Goal: Task Accomplishment & Management: Manage account settings

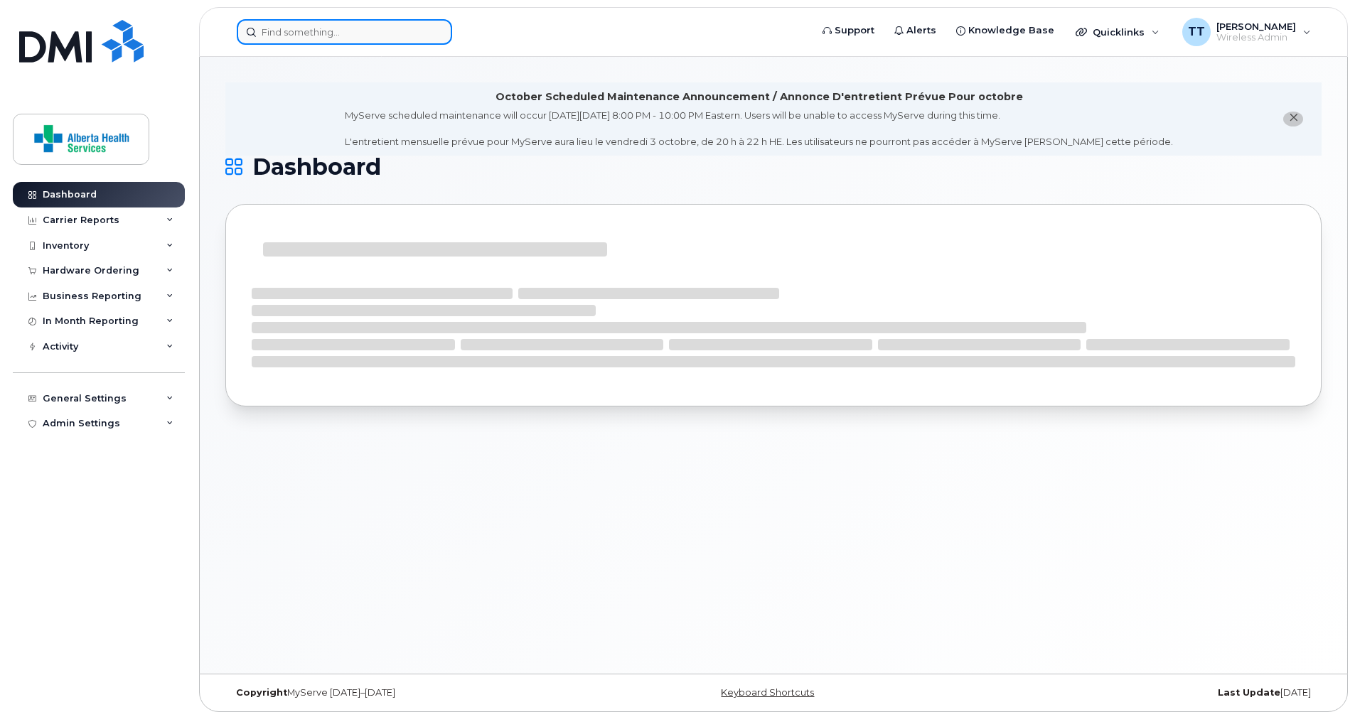
click at [308, 30] on input at bounding box center [344, 32] width 215 height 26
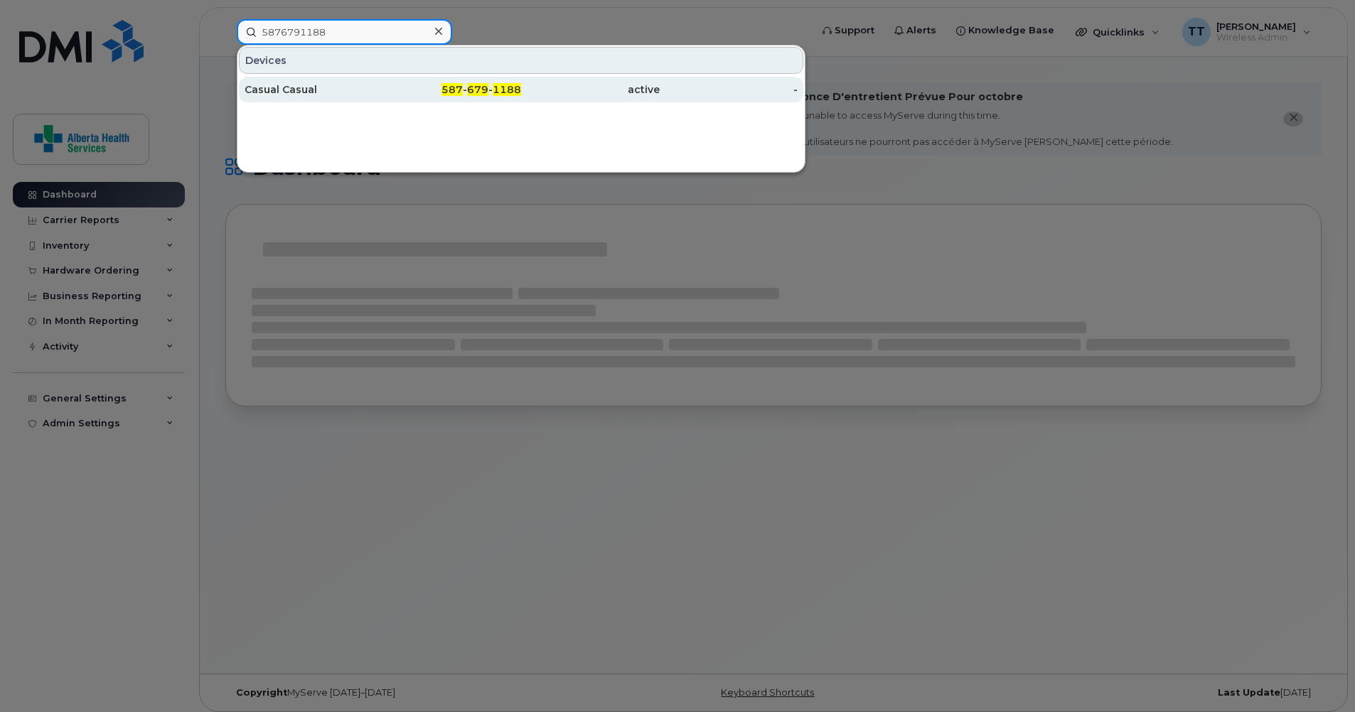
type input "5876791188"
click at [291, 90] on div "Casual Casual" at bounding box center [314, 89] width 139 height 14
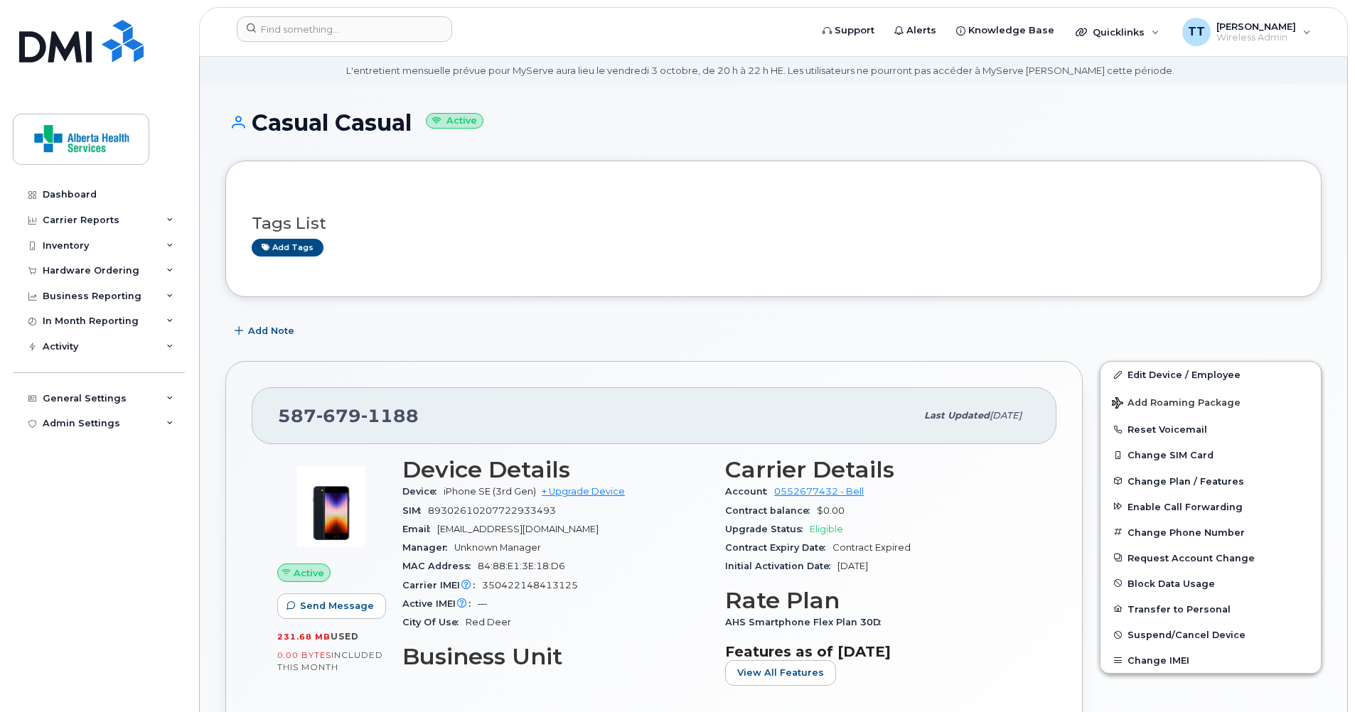
scroll to position [71, 0]
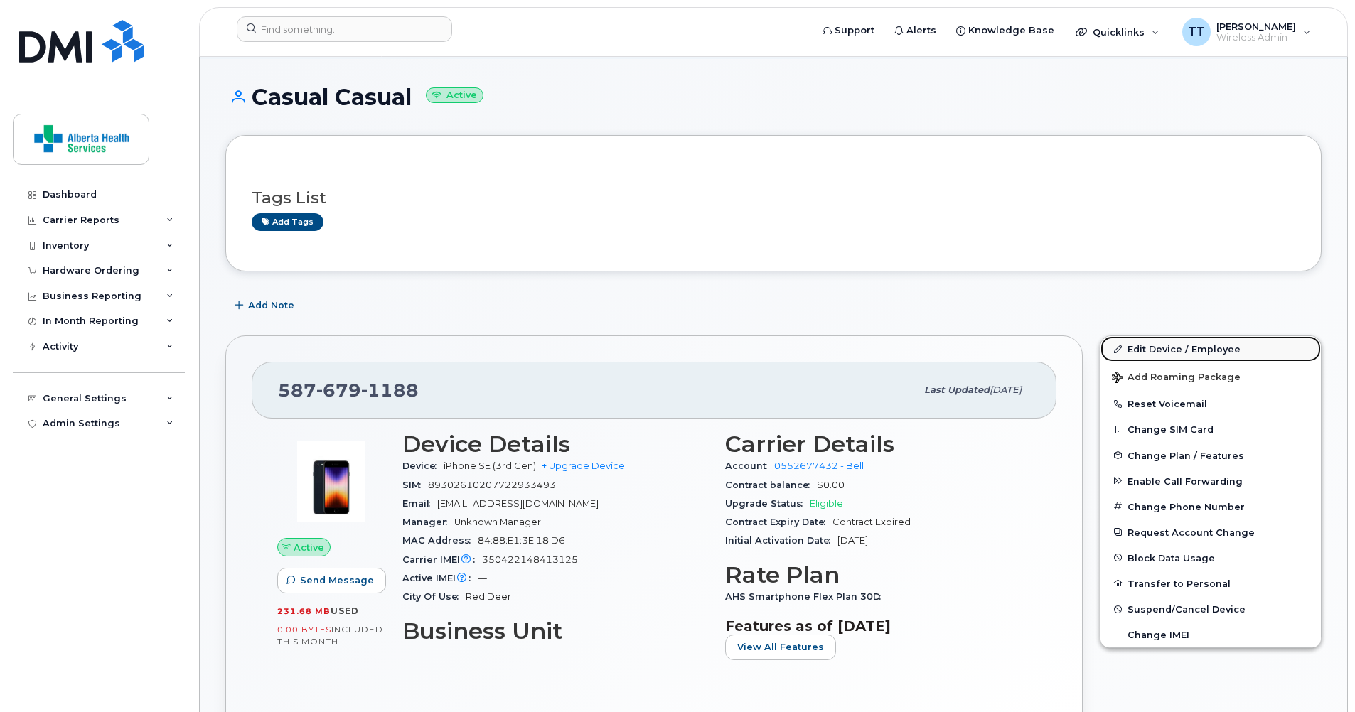
click at [1154, 350] on link "Edit Device / Employee" at bounding box center [1210, 349] width 220 height 26
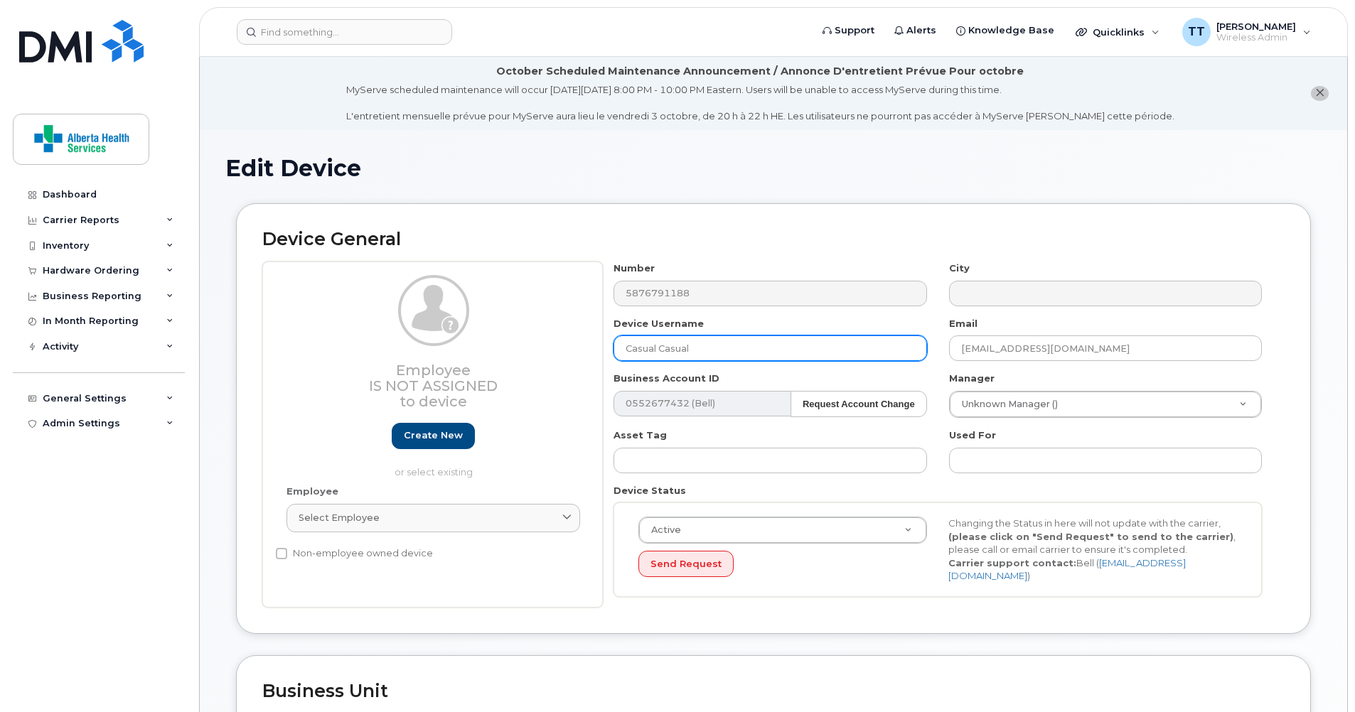
drag, startPoint x: 725, startPoint y: 350, endPoint x: 592, endPoint y: 343, distance: 133.1
click at [592, 343] on div "Employee Is not assigned to device Create new or select existing Employee Selec…" at bounding box center [773, 435] width 1022 height 346
type input "Kandice Miller"
drag, startPoint x: 1026, startPoint y: 354, endPoint x: 905, endPoint y: 357, distance: 120.9
click at [905, 357] on div "Number 5876791188 City Device Username Kandice Miller Email wso@ahs.ca Business…" at bounding box center [938, 435] width 670 height 346
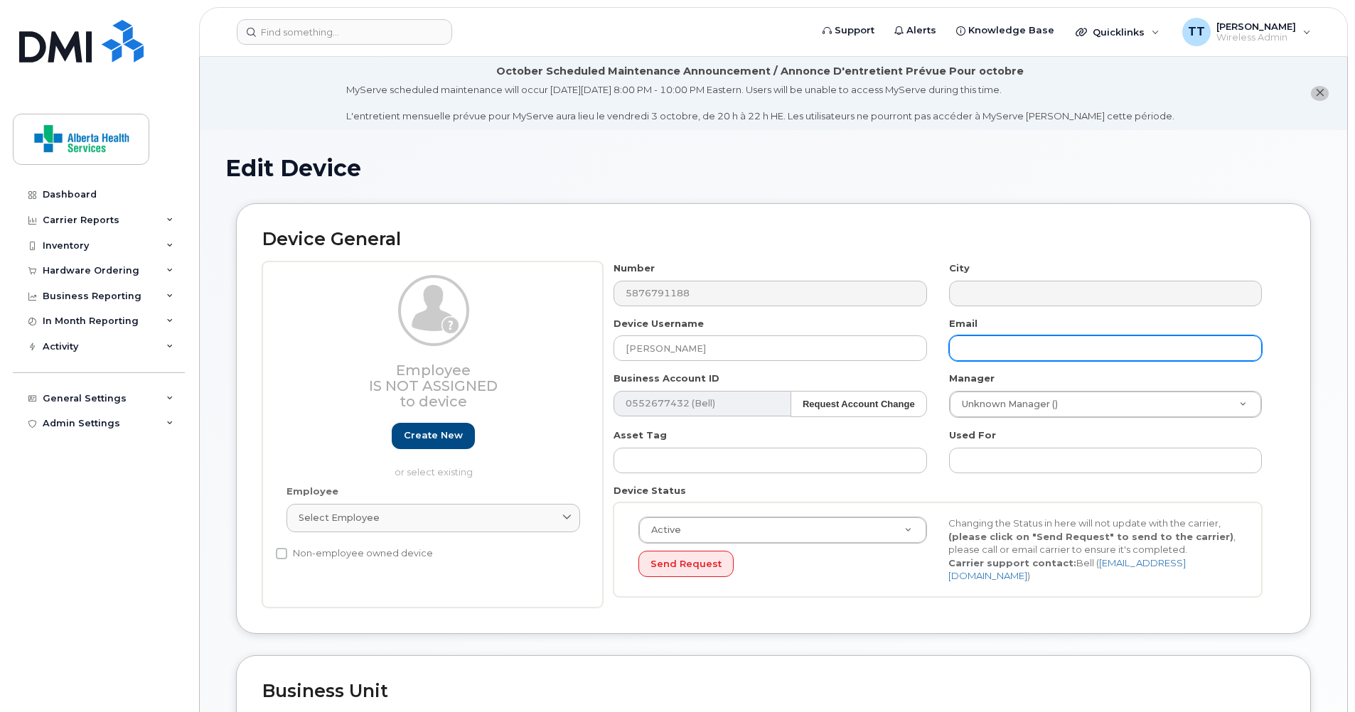
paste input "Kandice.Miller@assistedlivingalberta.ca"
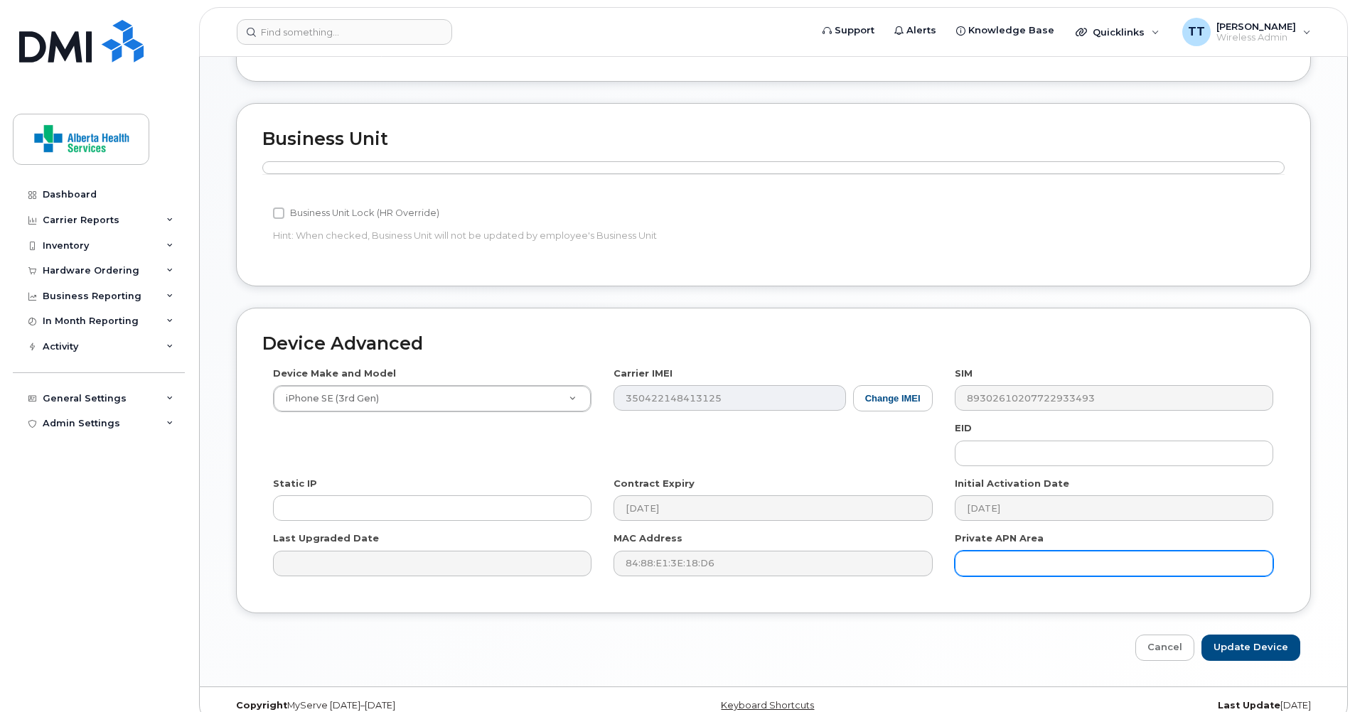
scroll to position [566, 0]
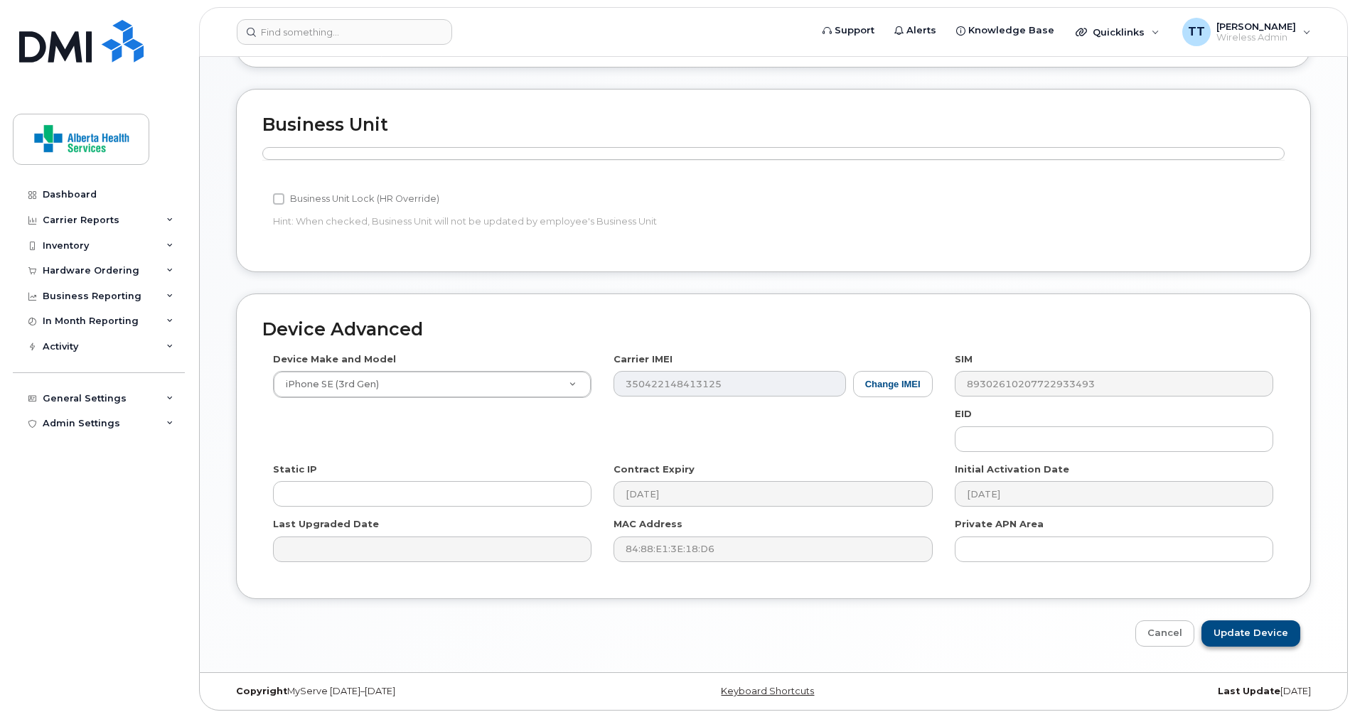
type input "[PERSON_NAME][EMAIL_ADDRESS][PERSON_NAME][DOMAIN_NAME]"
click at [1230, 632] on input "Update Device" at bounding box center [1250, 634] width 99 height 26
type input "Saving..."
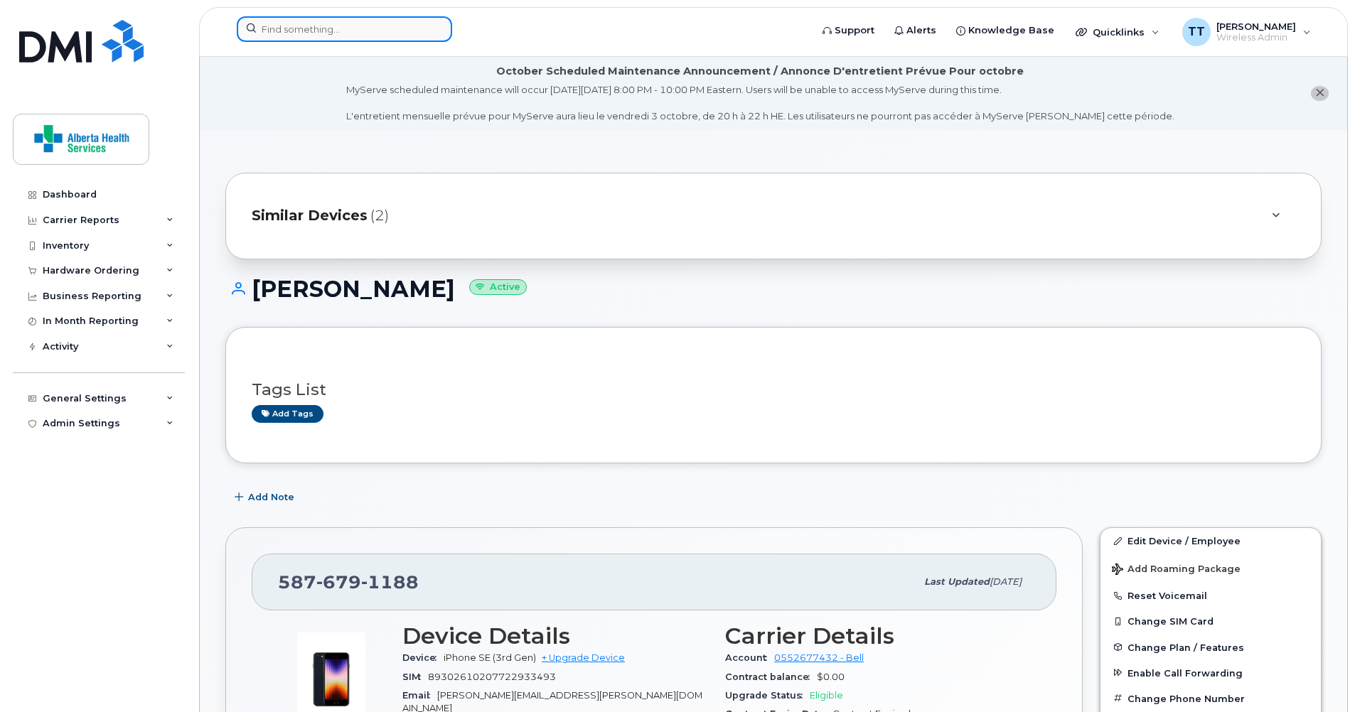
click at [284, 28] on input at bounding box center [344, 29] width 215 height 26
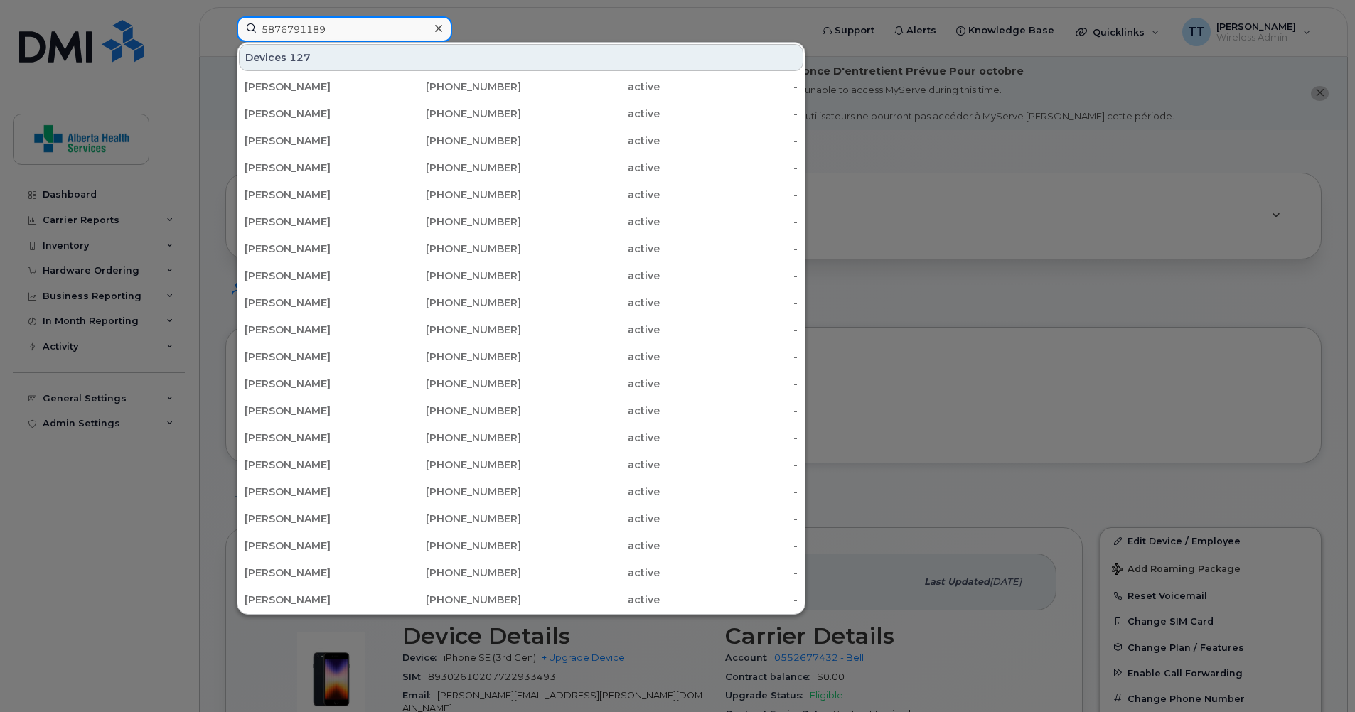
type input "5876791189"
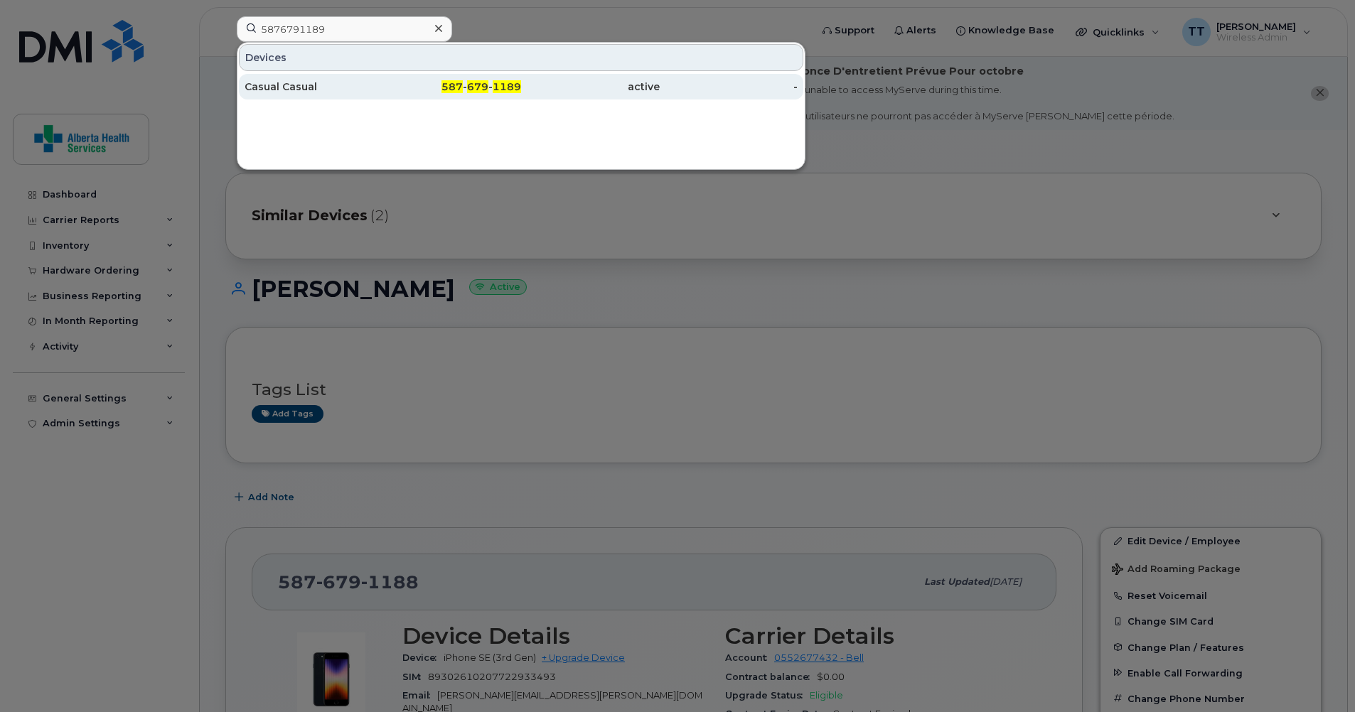
click at [265, 91] on div "Casual Casual" at bounding box center [314, 87] width 139 height 14
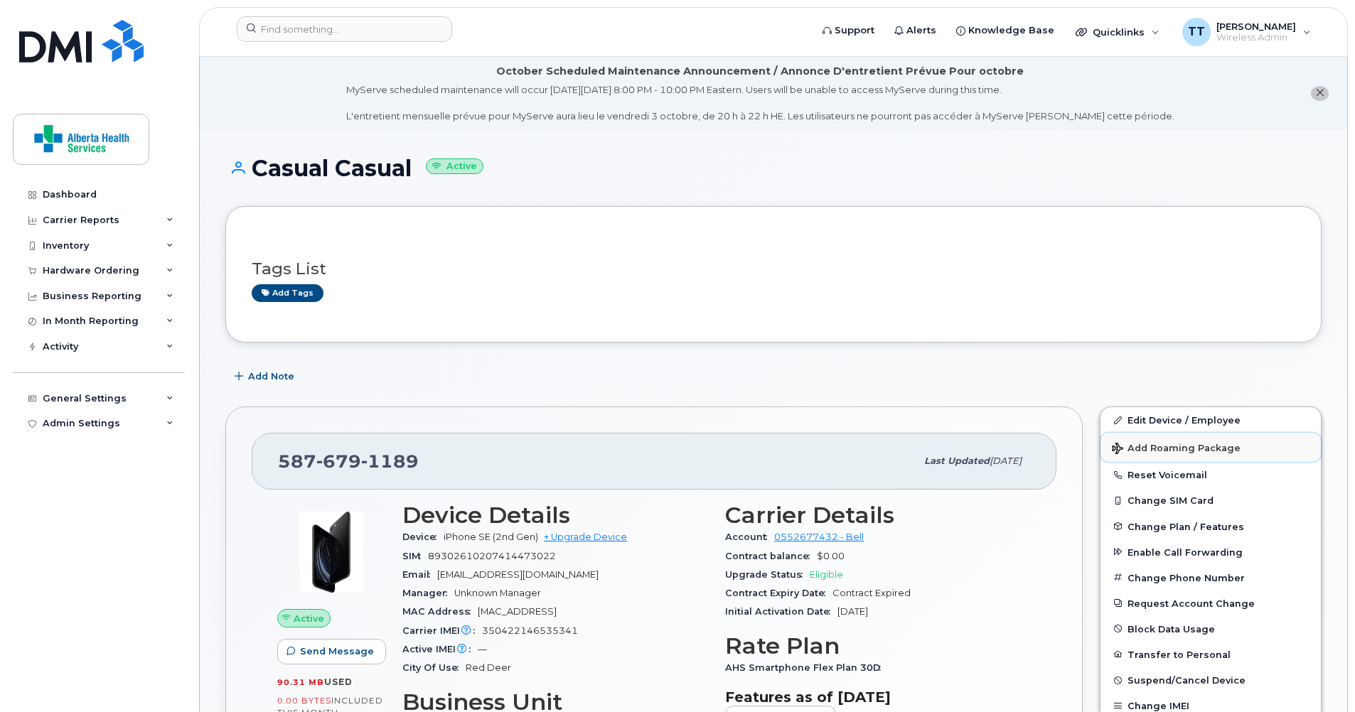
click at [1187, 434] on button "Add Roaming Package" at bounding box center [1210, 447] width 220 height 29
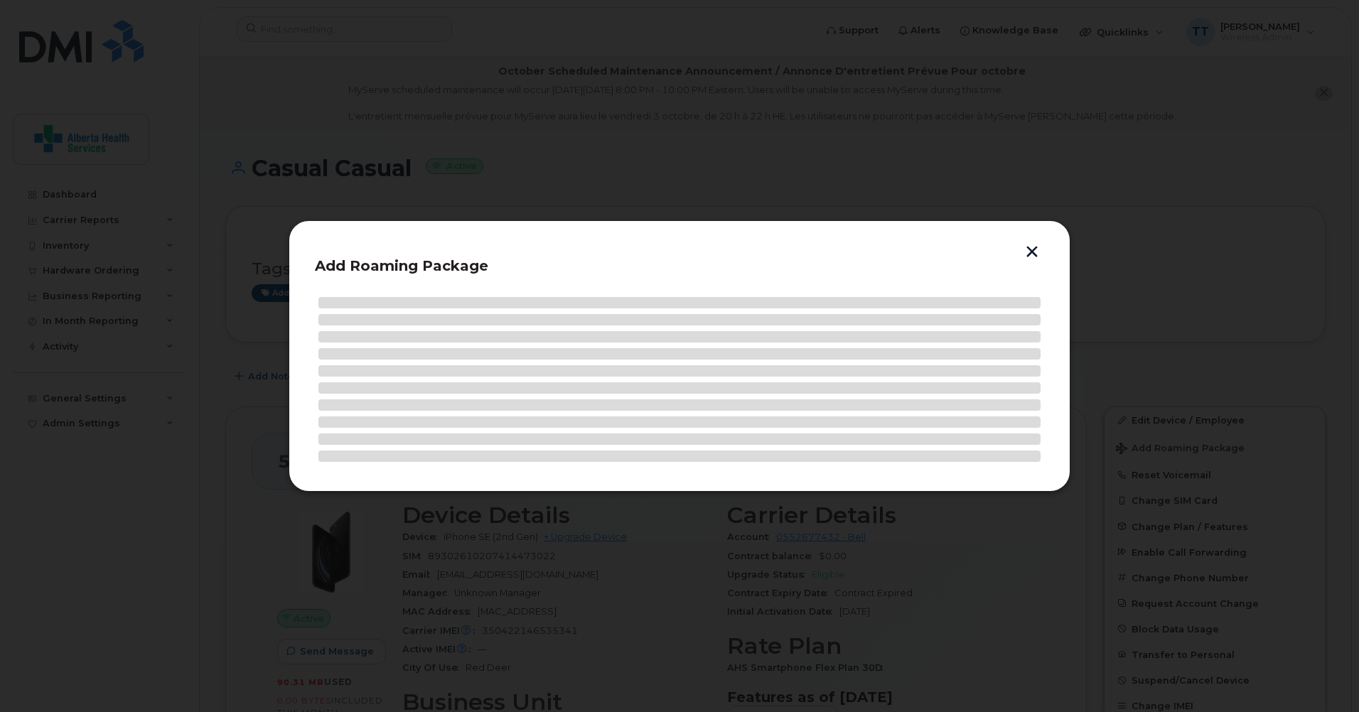
click at [1028, 249] on button "button" at bounding box center [1031, 253] width 21 height 15
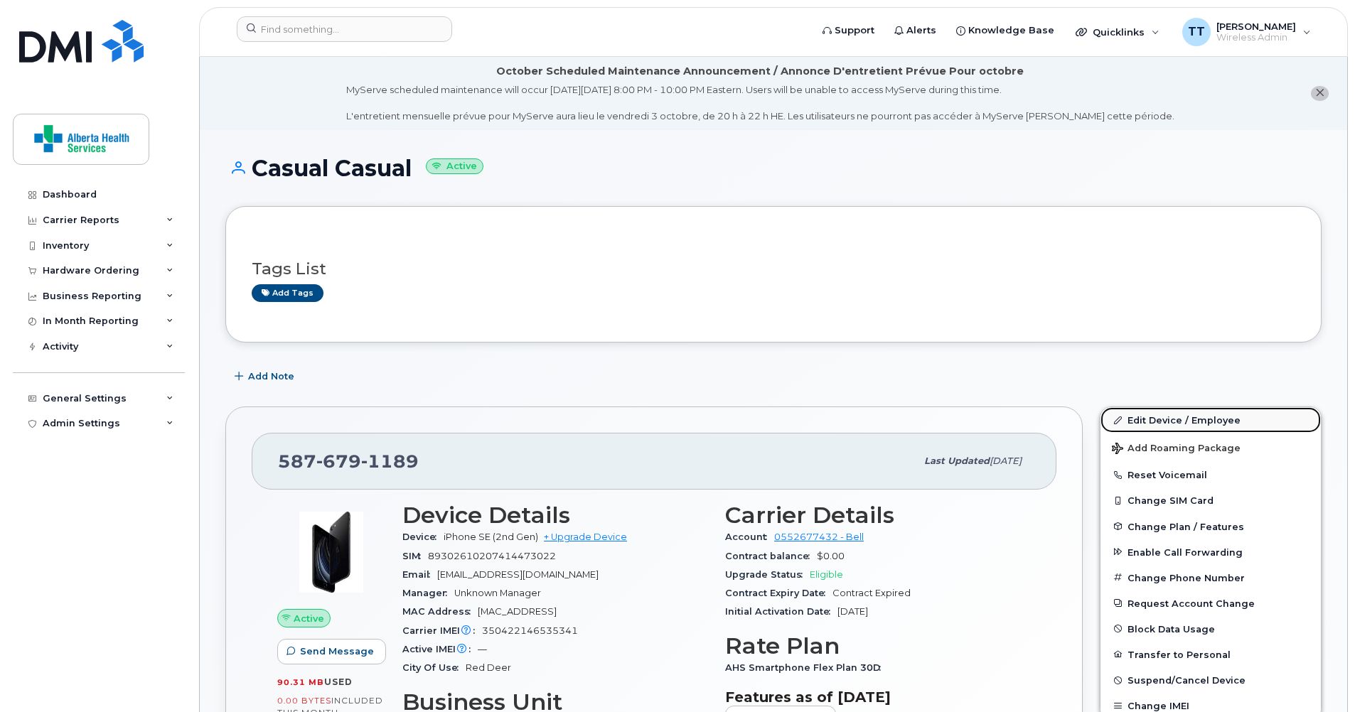
click at [1176, 419] on link "Edit Device / Employee" at bounding box center [1210, 420] width 220 height 26
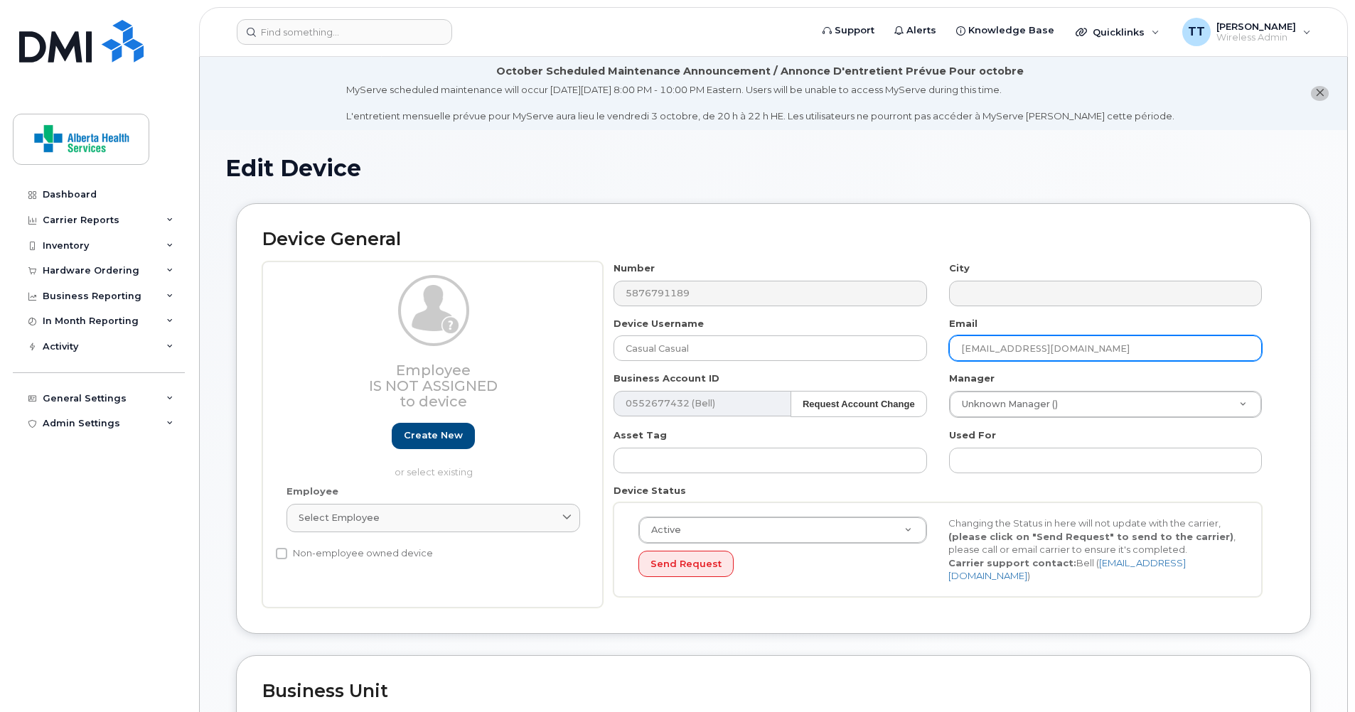
drag, startPoint x: 1076, startPoint y: 353, endPoint x: 866, endPoint y: 367, distance: 210.9
click at [866, 367] on div "Number 5876791189 City Device Username Casual Casual Email [EMAIL_ADDRESS][DOMA…" at bounding box center [938, 435] width 670 height 346
paste input "[PERSON_NAME][EMAIL_ADDRESS][PERSON_NAME][DOMAIN_NAME]"
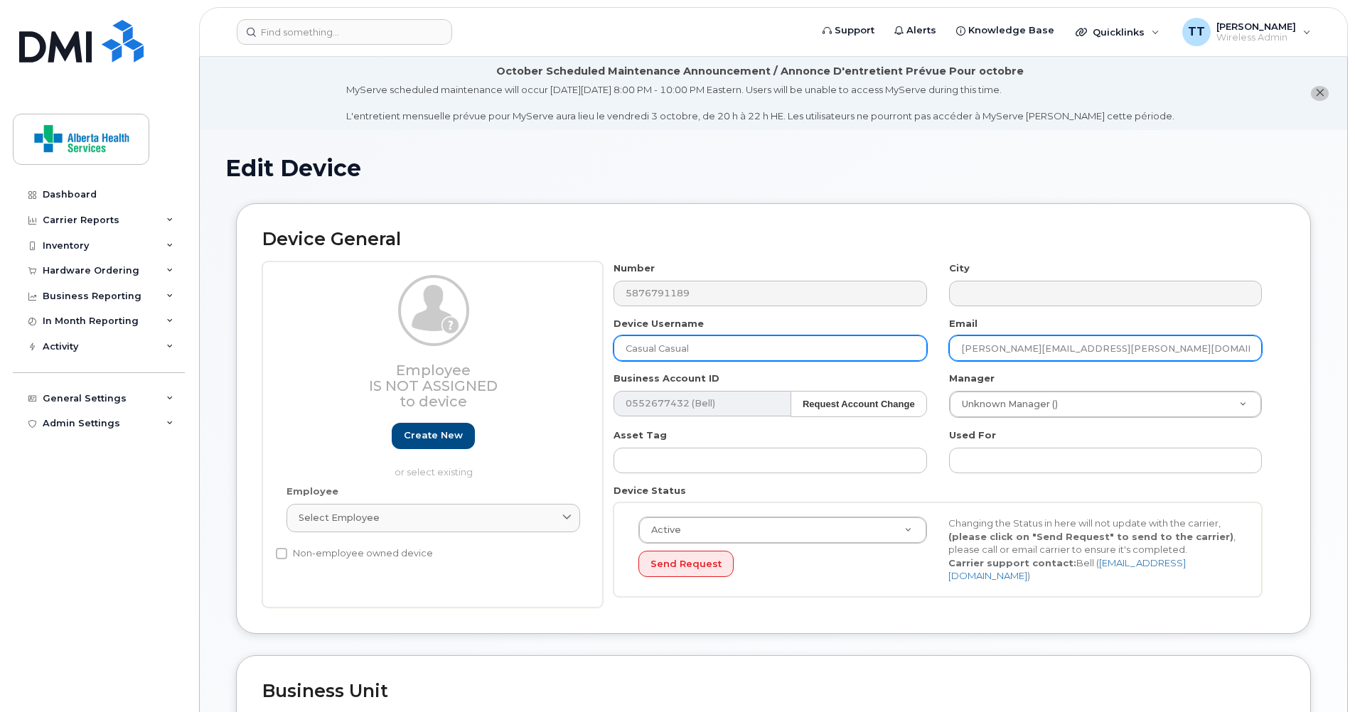
type input "[PERSON_NAME][EMAIL_ADDRESS][PERSON_NAME][DOMAIN_NAME]"
drag, startPoint x: 770, startPoint y: 345, endPoint x: 559, endPoint y: 350, distance: 211.9
click at [571, 348] on div "Employee Is not assigned to device Create new or select existing Employee Selec…" at bounding box center [773, 435] width 1022 height 346
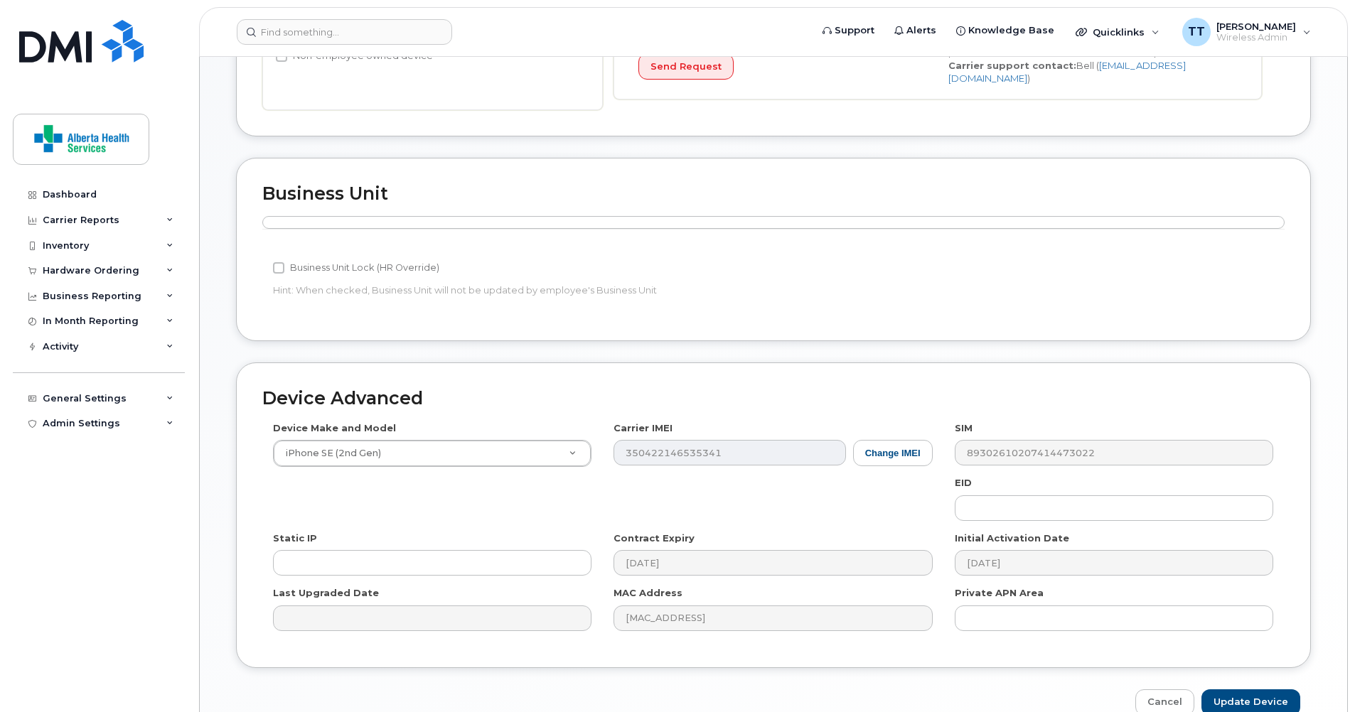
scroll to position [566, 0]
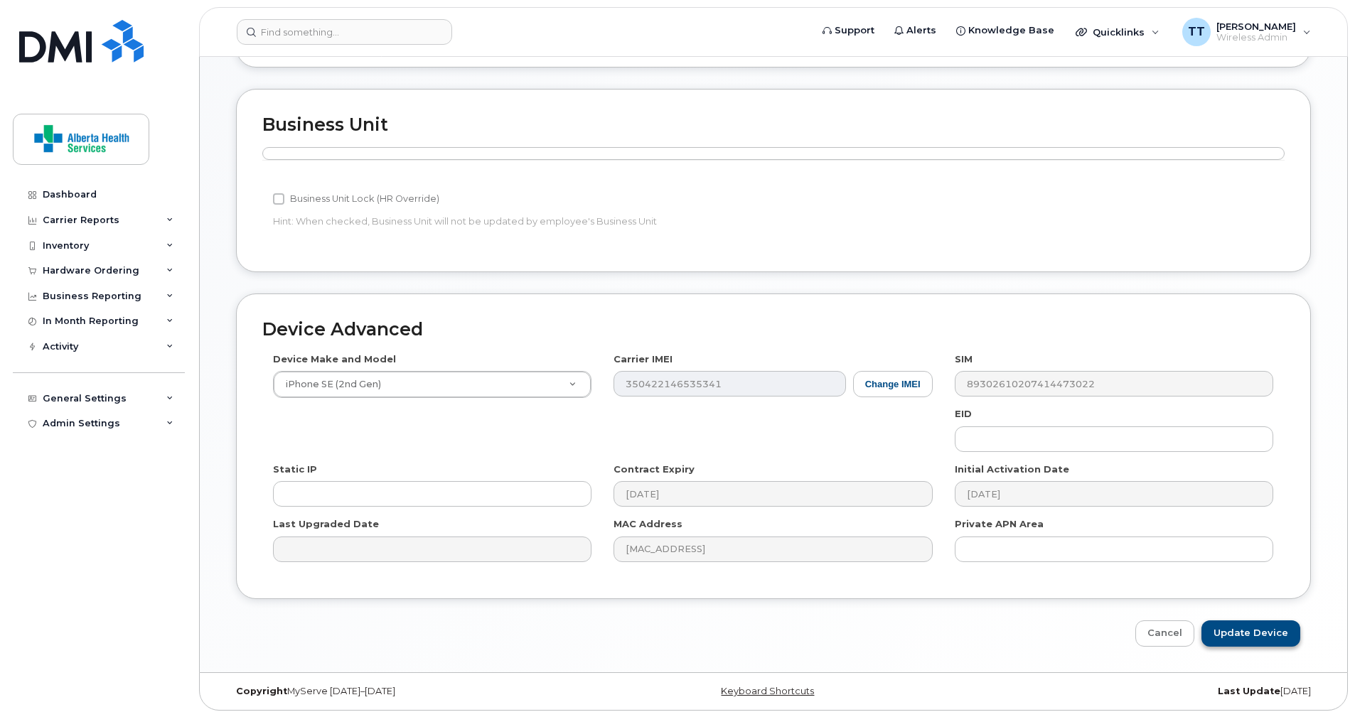
type input "[PERSON_NAME]"
click at [1259, 626] on input "Update Device" at bounding box center [1250, 634] width 99 height 26
type input "Saving..."
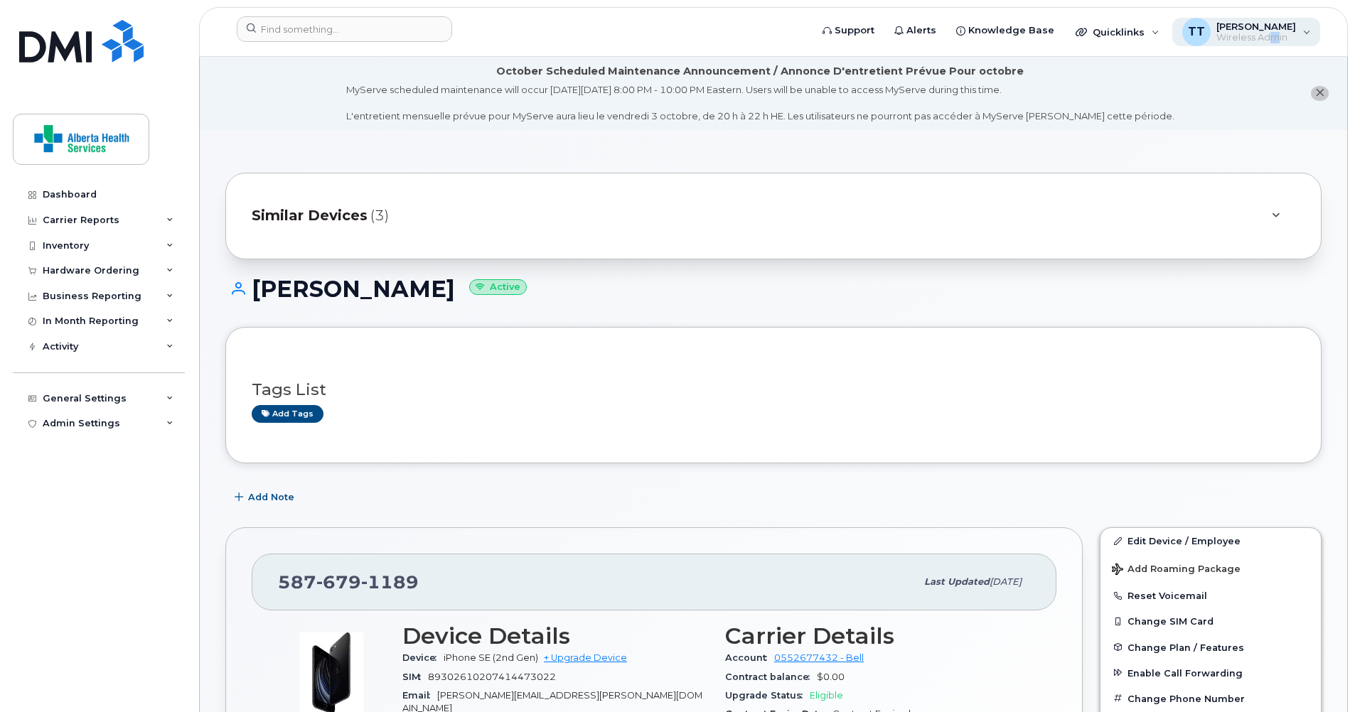
click at [1282, 33] on span "Wireless Admin" at bounding box center [1256, 37] width 80 height 11
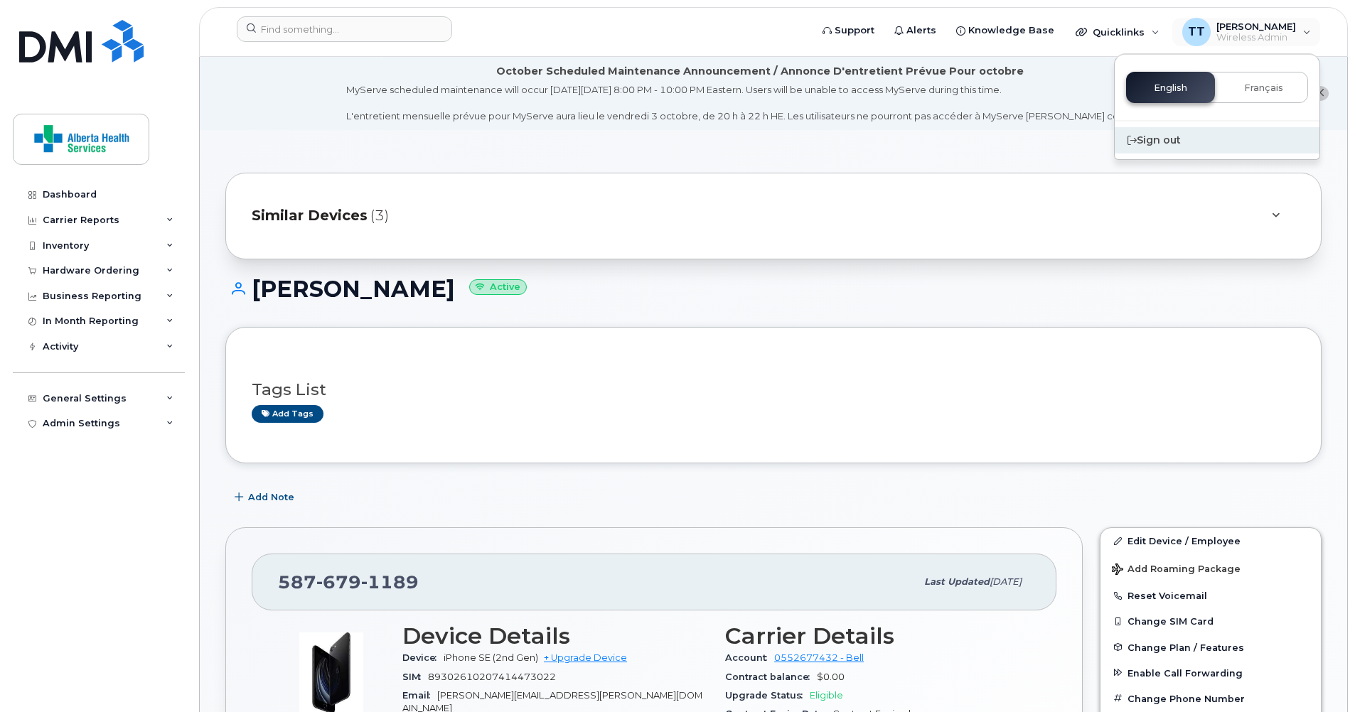
click at [1159, 142] on div "Sign out" at bounding box center [1217, 140] width 205 height 26
